Goal: Navigation & Orientation: Find specific page/section

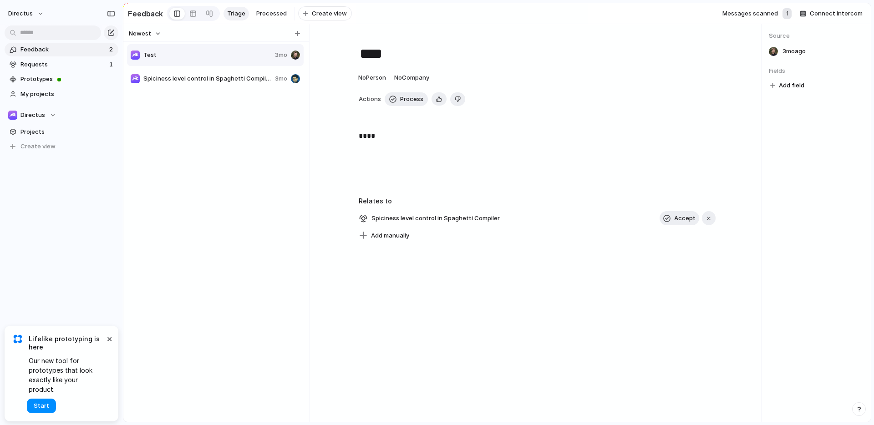
click at [53, 122] on section "Directus Projects To pick up a draggable item, press the space bar. While dragg…" at bounding box center [61, 127] width 123 height 53
click at [54, 115] on div "Directus" at bounding box center [32, 115] width 48 height 9
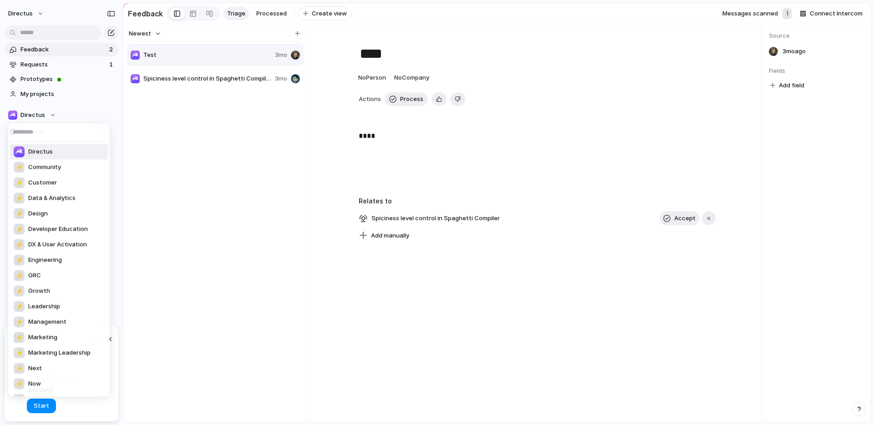
click at [108, 112] on div "Directus ⚡ Community ⚡ Customer ⚡ Data & Analytics ⚡ Design ⚡ Developer Educati…" at bounding box center [437, 212] width 874 height 425
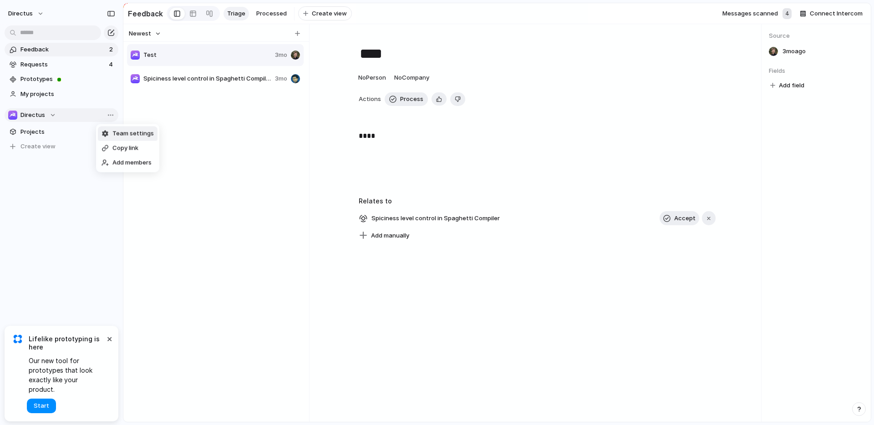
click at [147, 130] on span "Team settings" at bounding box center [132, 133] width 41 height 9
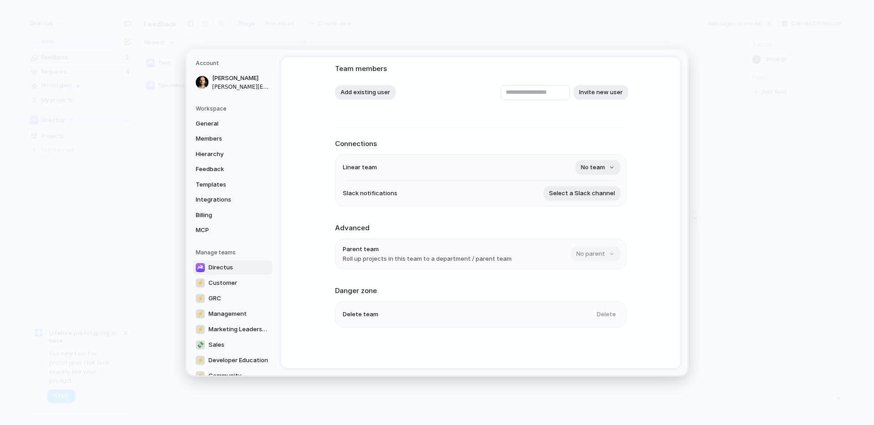
scroll to position [57, 0]
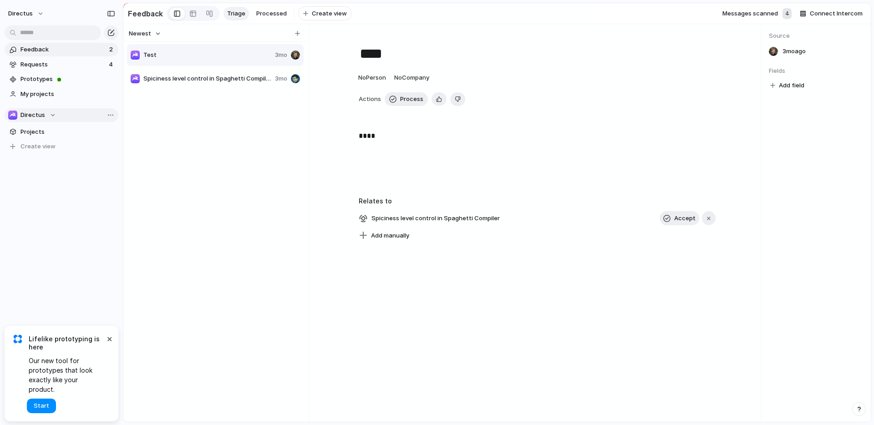
click at [67, 46] on span "Feedback" at bounding box center [63, 49] width 86 height 9
click at [36, 10] on button "directus" at bounding box center [26, 13] width 45 height 15
click at [53, 27] on li "Settings" at bounding box center [44, 34] width 76 height 15
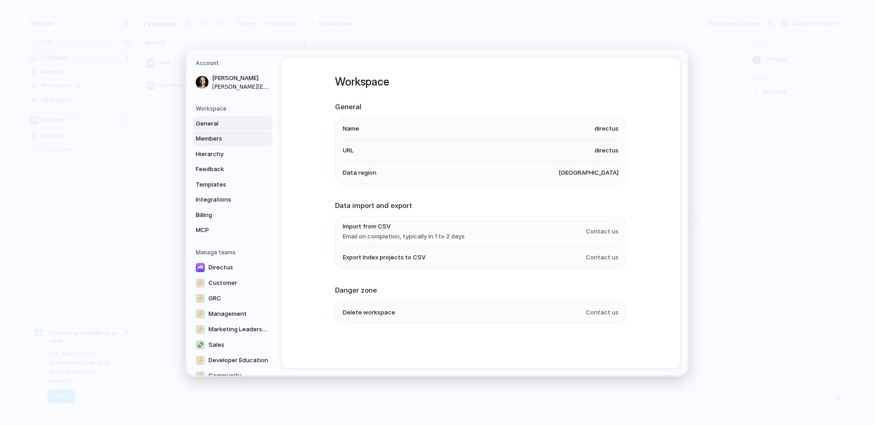
click at [224, 135] on span "Members" at bounding box center [225, 138] width 58 height 9
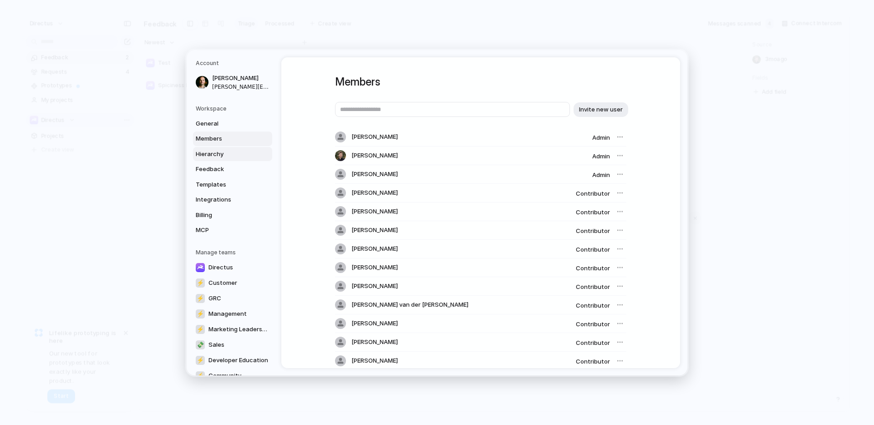
click at [227, 159] on link "Hierarchy" at bounding box center [232, 154] width 79 height 15
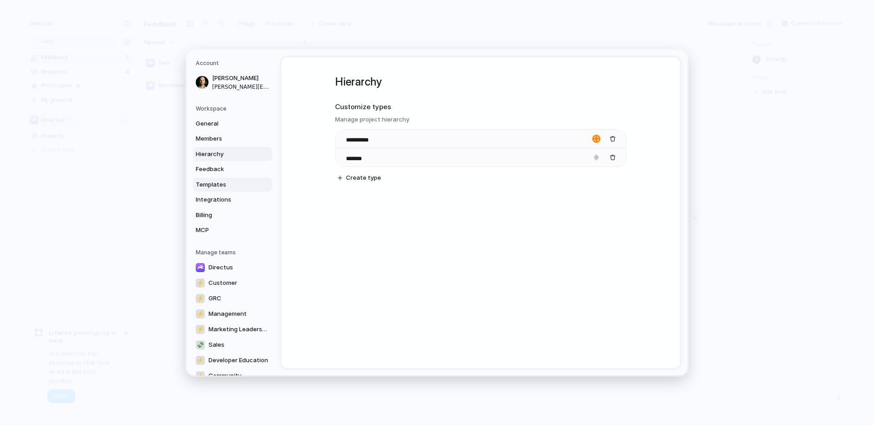
click at [230, 178] on link "Templates" at bounding box center [232, 184] width 79 height 15
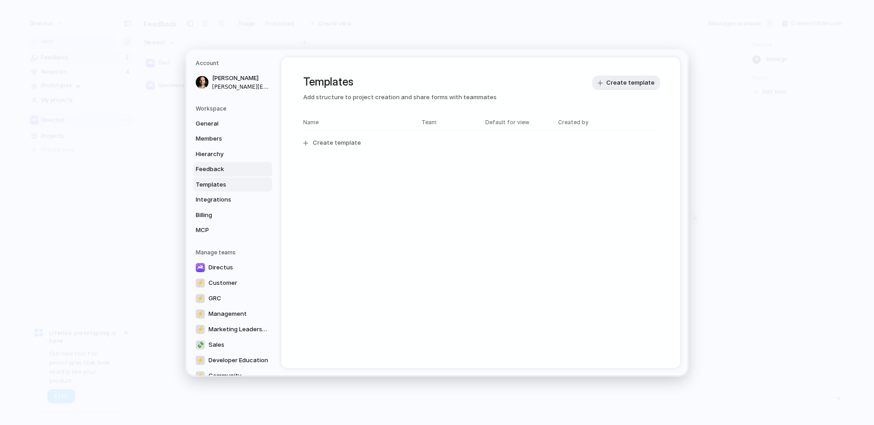
click at [235, 167] on span "Feedback" at bounding box center [225, 169] width 58 height 9
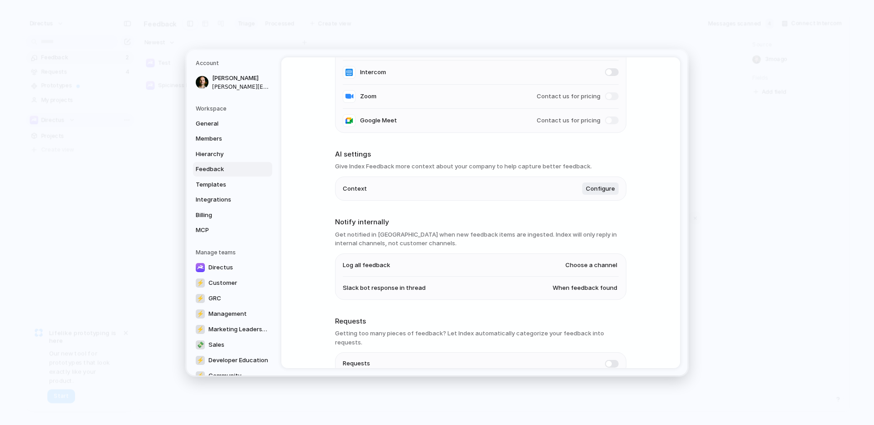
scroll to position [153, 0]
